Goal: Check status: Check status

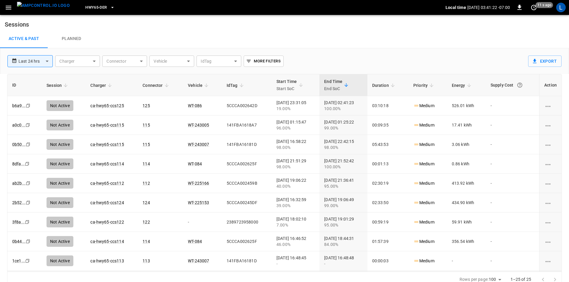
click at [85, 6] on span "HWY65-DER" at bounding box center [95, 7] width 21 height 7
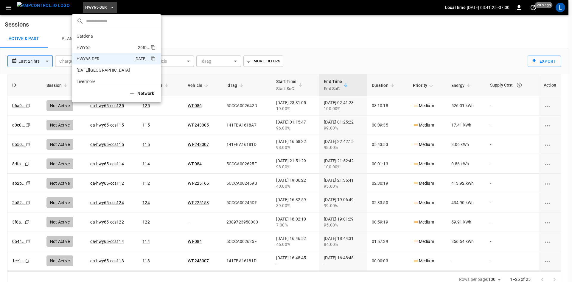
click at [108, 48] on li "HWY65 26fb ..." at bounding box center [116, 47] width 89 height 11
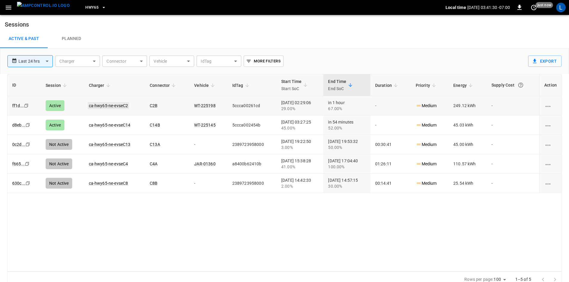
click at [120, 106] on link "ca-hwy65-ne-evseC2" at bounding box center [109, 105] width 42 height 7
click at [116, 125] on link "ca-hwy65-ne-evseC14" at bounding box center [110, 124] width 44 height 7
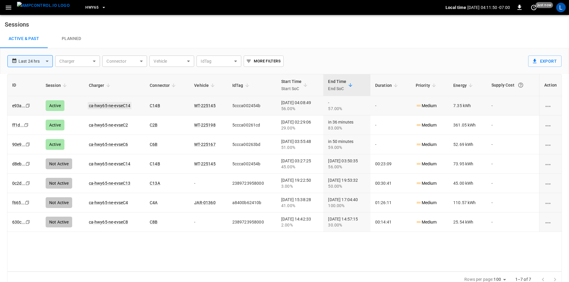
click at [121, 105] on link "ca-hwy65-ne-evseC14" at bounding box center [110, 105] width 44 height 7
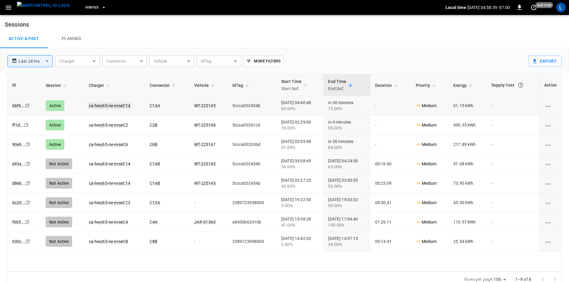
click at [125, 104] on link "ca-hwy65-ne-evseC14" at bounding box center [110, 105] width 44 height 7
click at [102, 127] on link "ca-hwy65-ne-evseC2" at bounding box center [109, 124] width 42 height 7
